Goal: Information Seeking & Learning: Learn about a topic

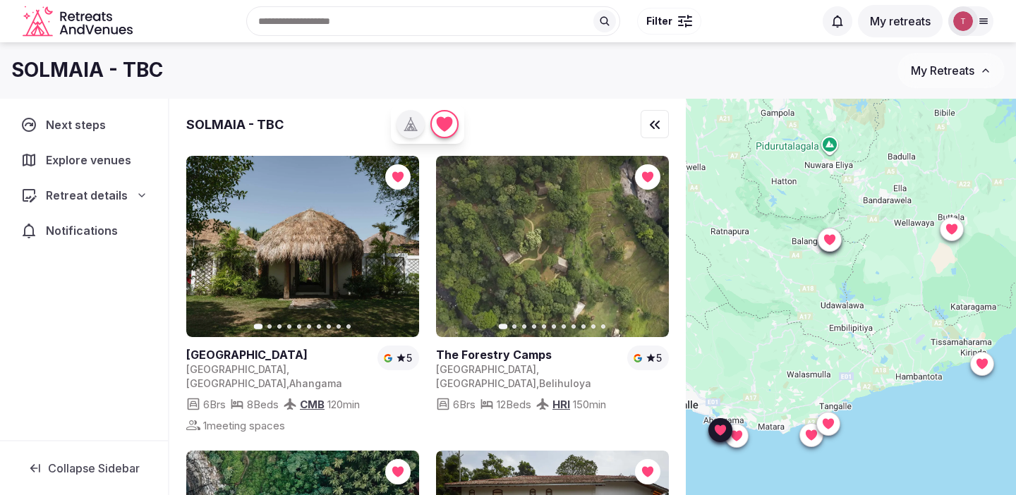
click at [401, 246] on icon "button" at bounding box center [400, 247] width 6 height 10
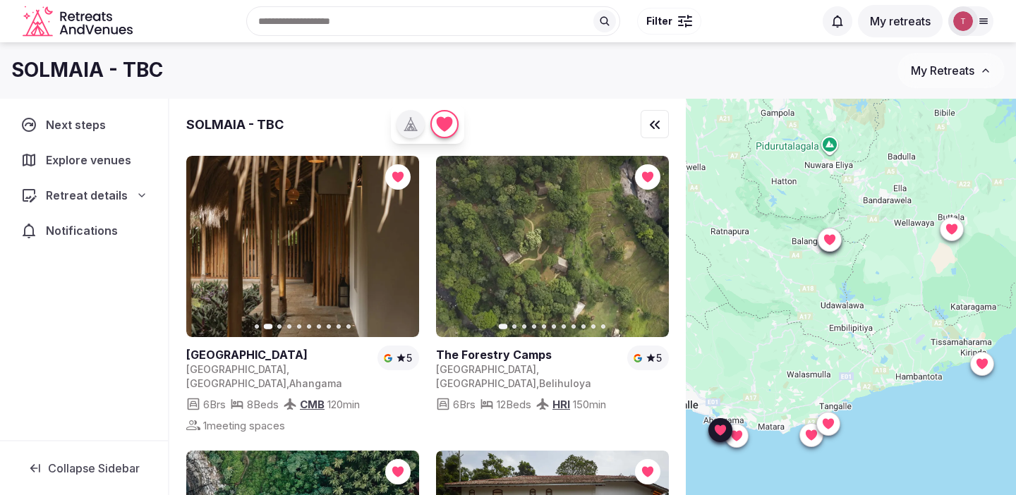
click at [398, 245] on icon "button" at bounding box center [399, 246] width 11 height 11
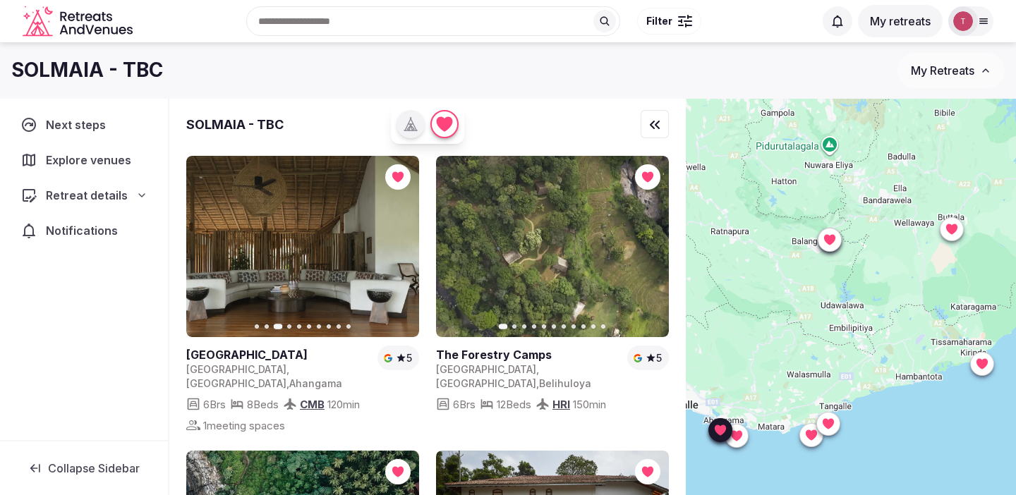
click at [242, 357] on link at bounding box center [279, 355] width 186 height 16
click at [403, 251] on icon "button" at bounding box center [399, 246] width 11 height 11
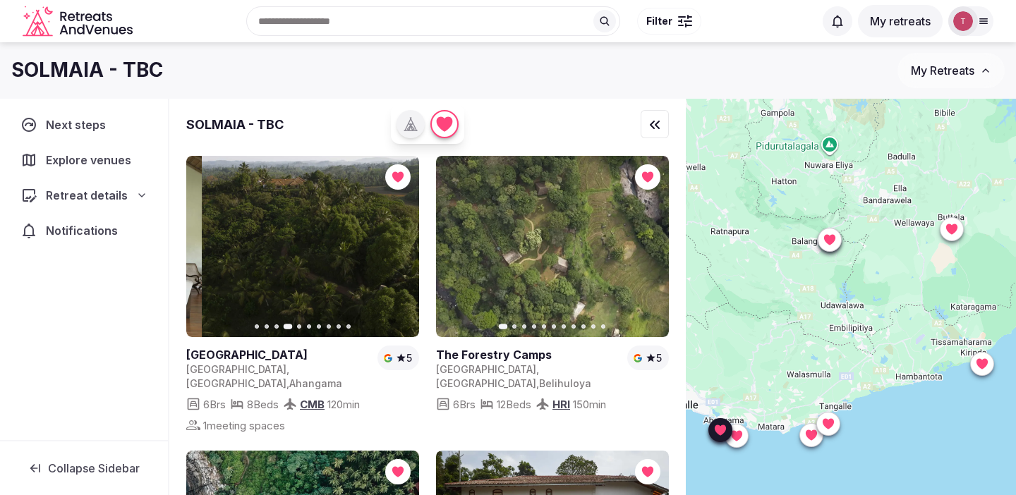
click at [403, 251] on icon "button" at bounding box center [399, 246] width 11 height 11
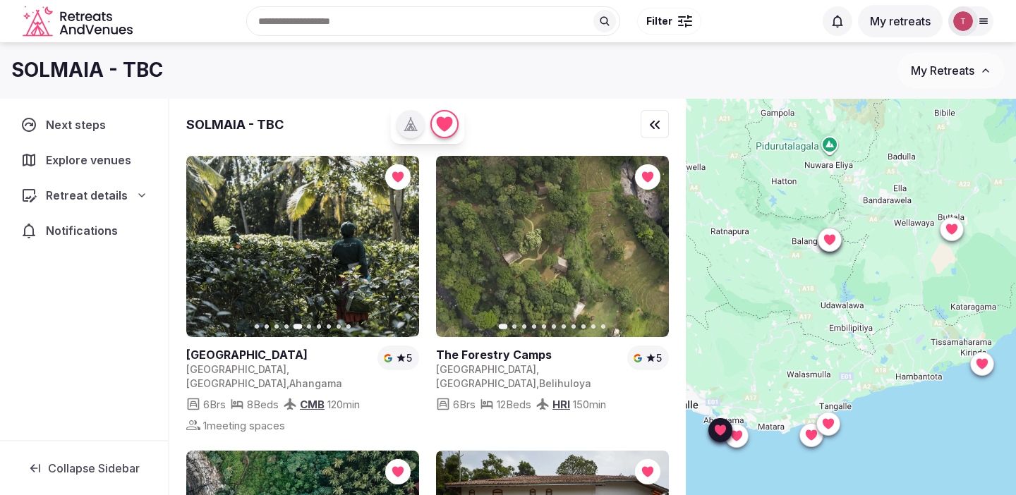
click at [403, 251] on icon "button" at bounding box center [399, 246] width 11 height 11
